Goal: Information Seeking & Learning: Learn about a topic

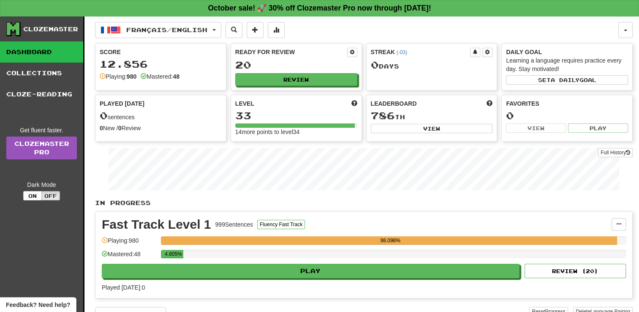
click at [400, 261] on div "4.805%" at bounding box center [393, 256] width 465 height 14
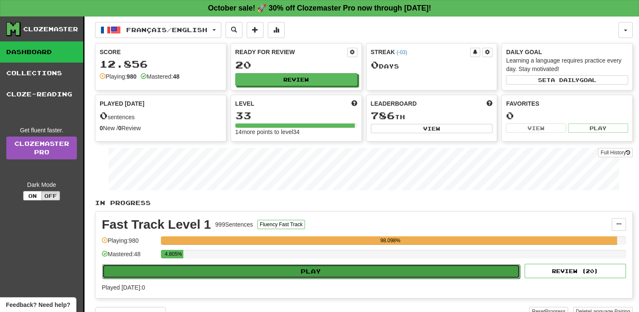
click at [398, 268] on button "Play" at bounding box center [310, 271] width 417 height 14
select select "**"
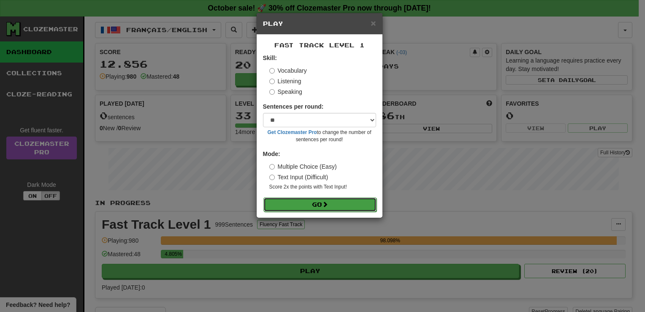
click at [356, 198] on button "Go" at bounding box center [319, 204] width 113 height 14
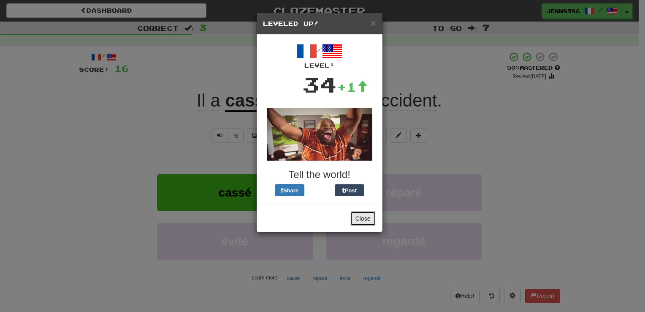
click at [362, 219] on button "Close" at bounding box center [363, 218] width 26 height 14
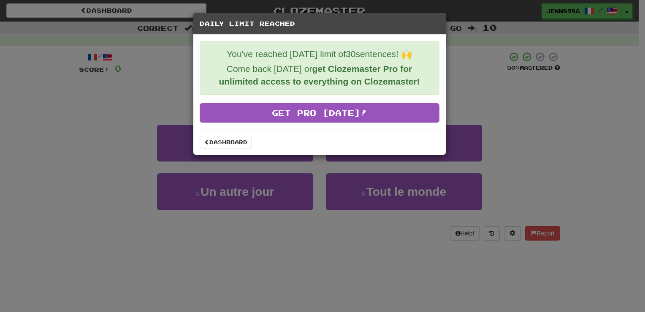
click at [241, 149] on div "Dashboard" at bounding box center [319, 142] width 252 height 26
click at [237, 136] on link "Dashboard" at bounding box center [226, 141] width 52 height 13
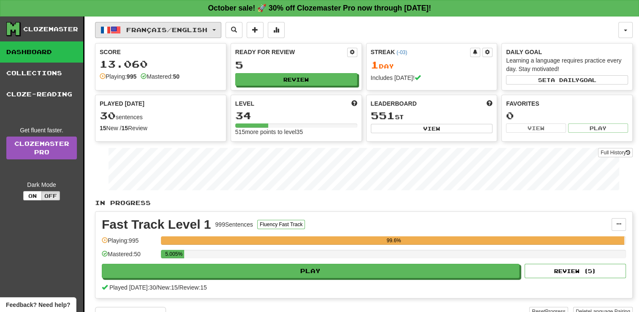
click at [173, 35] on button "Français / English" at bounding box center [158, 30] width 126 height 16
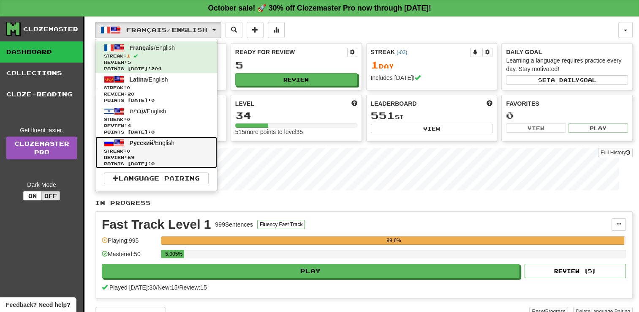
click at [175, 149] on span "Streak: 0" at bounding box center [156, 151] width 105 height 6
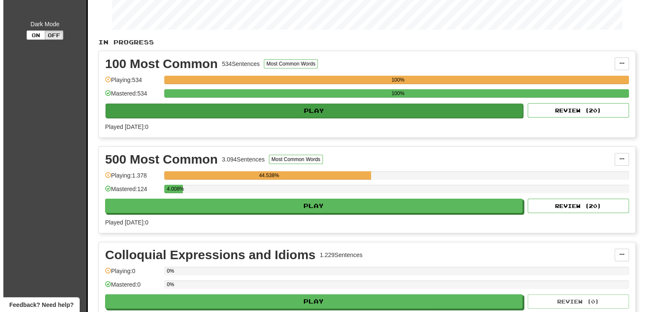
scroll to position [165, 0]
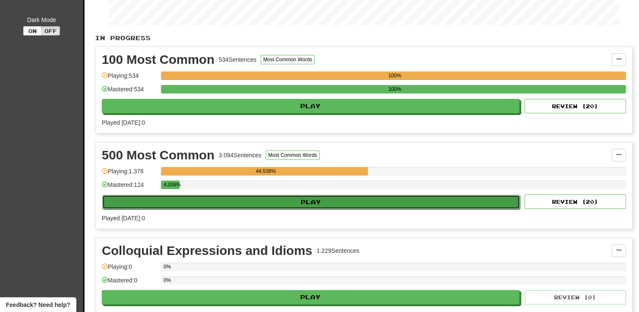
click at [386, 198] on button "Play" at bounding box center [310, 202] width 417 height 14
select select "**"
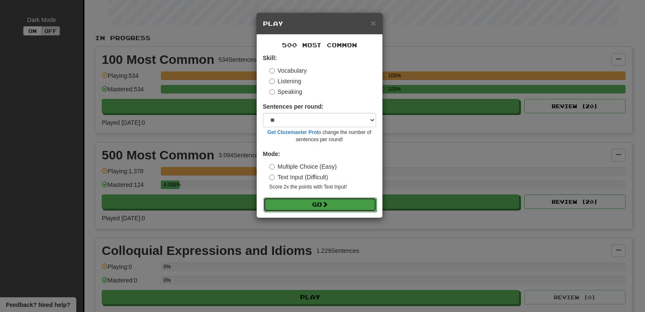
click at [350, 209] on button "Go" at bounding box center [319, 204] width 113 height 14
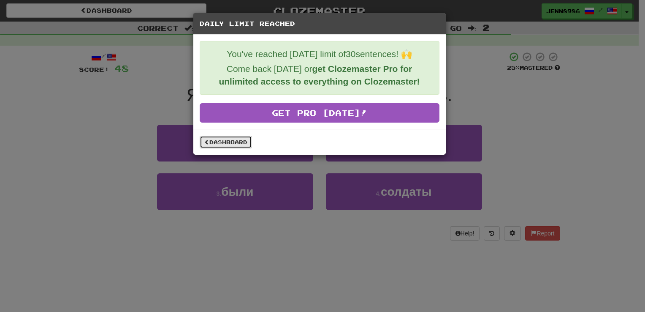
click at [238, 138] on link "Dashboard" at bounding box center [226, 141] width 52 height 13
